Goal: Check status: Check status

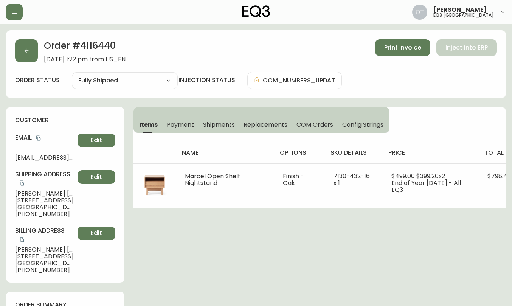
select select "FULLY_SHIPPED"
click at [25, 52] on icon "button" at bounding box center [26, 51] width 6 height 6
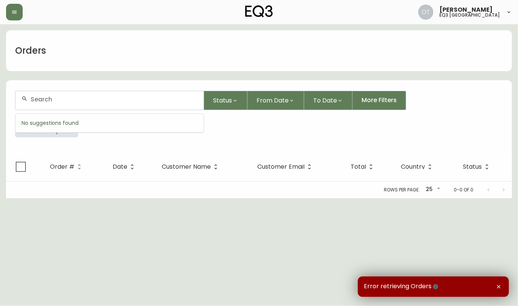
click at [92, 96] on input "text" at bounding box center [114, 99] width 167 height 7
paste input "4135548"
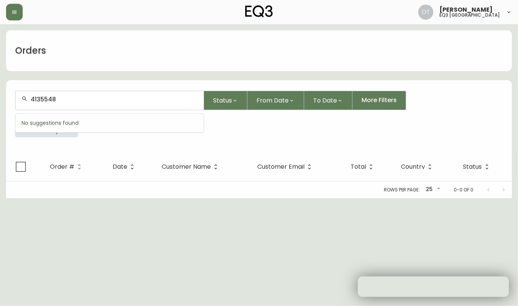
type input "4135548"
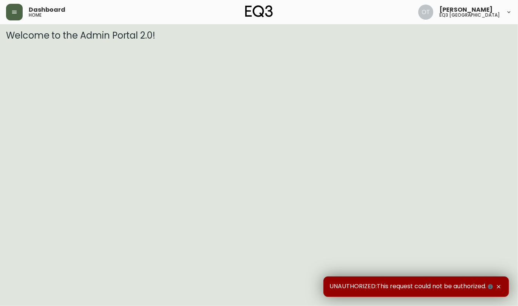
click at [14, 14] on icon "button" at bounding box center [14, 12] width 6 height 6
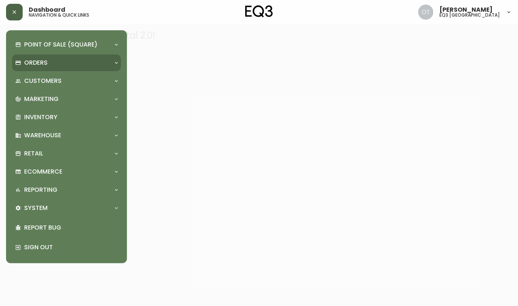
click at [40, 67] on div "Orders" at bounding box center [66, 62] width 109 height 17
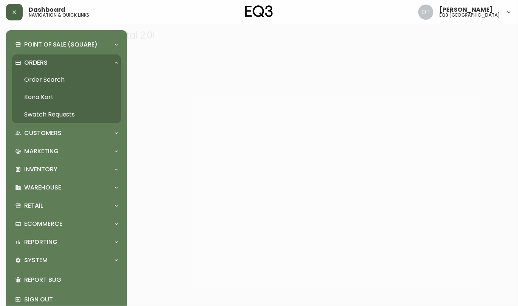
click at [45, 79] on link "Order Search" at bounding box center [66, 79] width 109 height 17
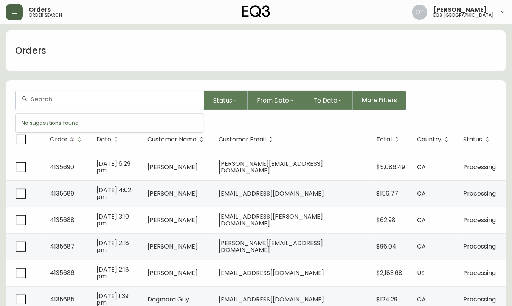
click at [99, 98] on input "text" at bounding box center [114, 99] width 167 height 7
paste input "4135548"
type input "4135548"
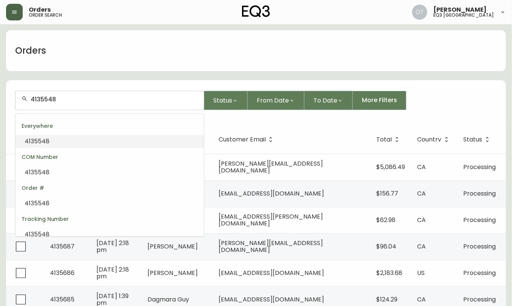
click at [73, 140] on li "4135548" at bounding box center [110, 141] width 188 height 13
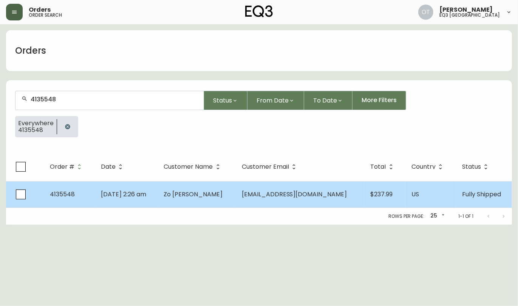
click at [80, 190] on td "4135548" at bounding box center [69, 194] width 51 height 26
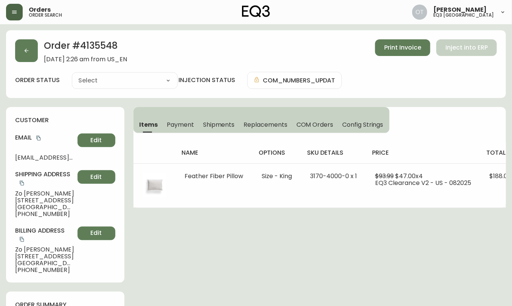
type input "Fully Shipped"
select select "FULLY_SHIPPED"
click at [303, 122] on span "COM Orders" at bounding box center [314, 125] width 37 height 8
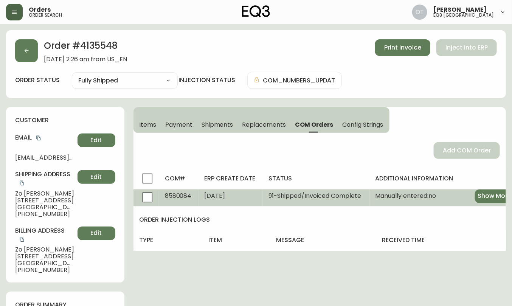
click at [180, 195] on span "8580084" at bounding box center [178, 195] width 27 height 9
copy span "8580084"
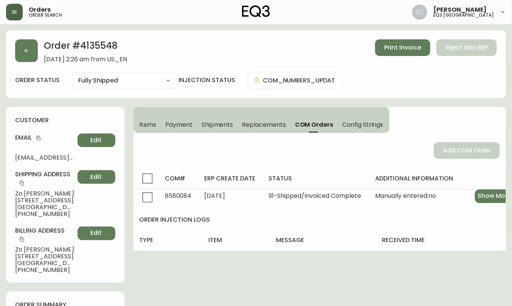
click at [489, 178] on h4 "additional information" at bounding box center [444, 178] width 139 height 8
click at [30, 51] on button "button" at bounding box center [26, 50] width 23 height 23
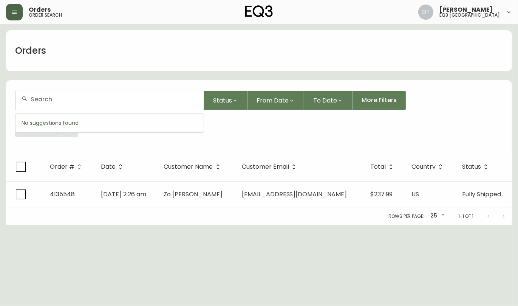
click at [68, 101] on input "text" at bounding box center [114, 99] width 167 height 7
paste input "4132323"
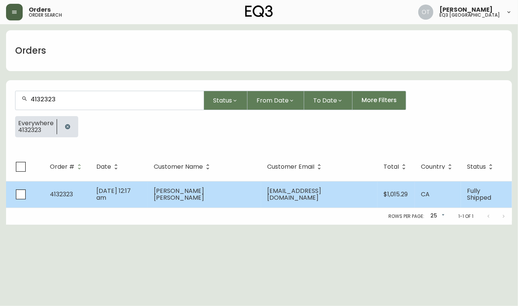
type input "4132323"
click at [110, 195] on span "[DATE] 12:17 am" at bounding box center [113, 194] width 34 height 16
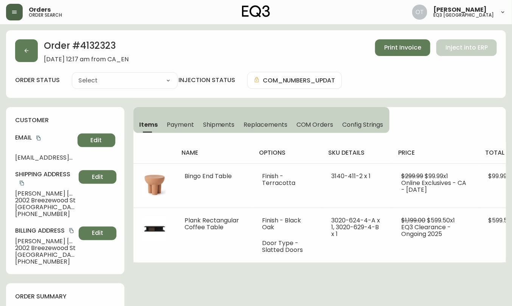
type input "Fully Shipped"
select select "FULLY_SHIPPED"
click at [26, 57] on button "button" at bounding box center [26, 50] width 23 height 23
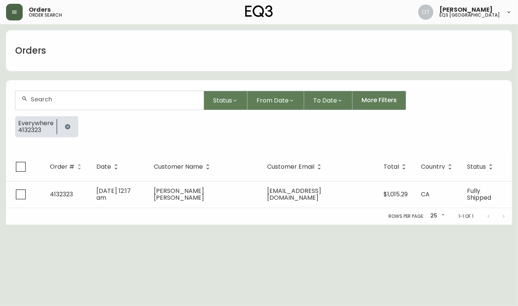
click at [48, 105] on div at bounding box center [110, 100] width 188 height 19
paste input "4135157"
type input "4135157"
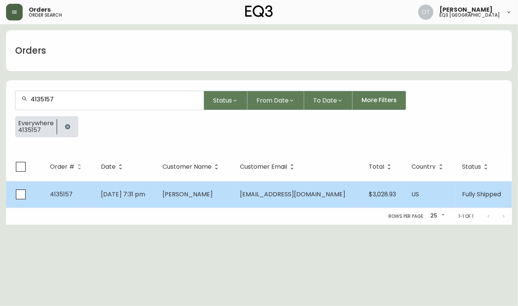
click at [66, 199] on td "4135157" at bounding box center [69, 194] width 51 height 26
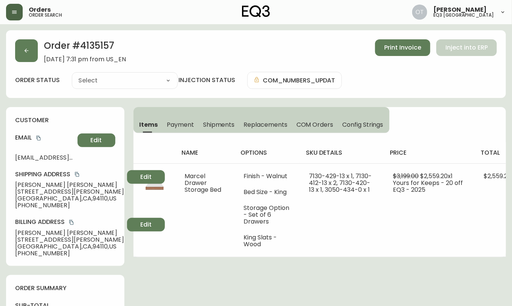
type input "Fully Shipped"
select select "FULLY_SHIPPED"
